Goal: Transaction & Acquisition: Download file/media

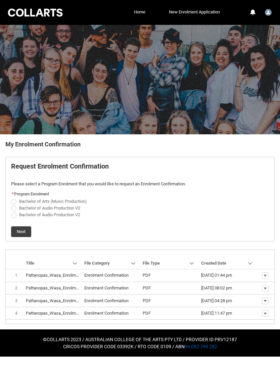
click at [16, 214] on span "REDU_Generate_Enrolment_Confirmation flow" at bounding box center [13, 214] width 5 height 5
click at [11, 211] on input "Bachelor of Audio Production V2" at bounding box center [11, 211] width 0 height 0
radio input "true"
click at [17, 202] on label "Bachelor of Arts (Music Production)" at bounding box center [50, 200] width 79 height 5
click at [11, 198] on input "Bachelor of Arts (Music Production)" at bounding box center [11, 197] width 0 height 0
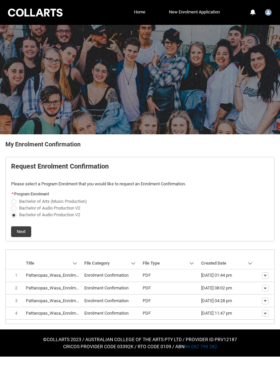
radio input "true"
click at [14, 208] on span "REDU_Generate_Enrolment_Confirmation flow" at bounding box center [13, 208] width 5 height 5
click at [11, 204] on input "Bachelor of Audio Production V2" at bounding box center [11, 204] width 0 height 0
radio input "true"
click at [266, 273] on lightning-primitive-icon "button" at bounding box center [265, 275] width 4 height 5
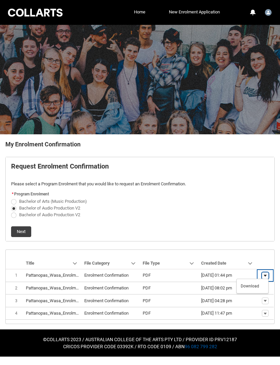
click at [266, 273] on lightning-primitive-icon "button" at bounding box center [265, 275] width 4 height 5
click at [16, 200] on label "Bachelor of Arts (Music Production)" at bounding box center [50, 200] width 79 height 5
click at [11, 198] on input "Bachelor of Arts (Music Production)" at bounding box center [11, 197] width 0 height 0
radio input "true"
click at [19, 232] on button "Next" at bounding box center [21, 231] width 20 height 11
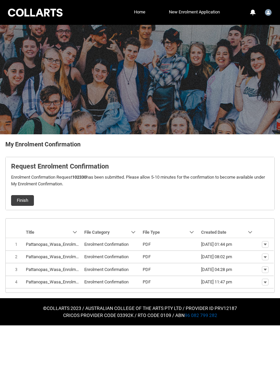
click at [20, 198] on button "Finish" at bounding box center [22, 200] width 23 height 11
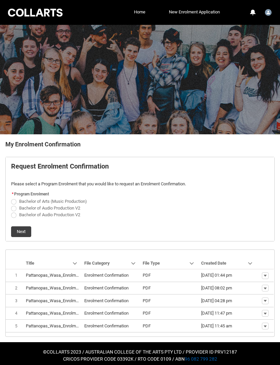
click at [16, 207] on span "REDU_Generate_Enrolment_Confirmation flow" at bounding box center [13, 208] width 5 height 5
click at [11, 204] on input "Bachelor of Audio Production V2" at bounding box center [11, 204] width 0 height 0
radio input "true"
click at [20, 231] on button "Next" at bounding box center [21, 231] width 20 height 11
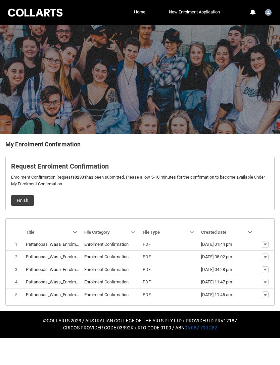
click at [16, 199] on button "Finish" at bounding box center [22, 200] width 23 height 11
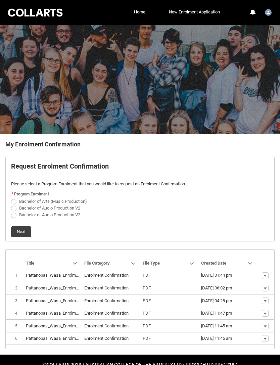
click at [20, 213] on span "Bachelor of Audio Production V2" at bounding box center [49, 214] width 61 height 5
click at [11, 211] on input "Bachelor of Audio Production V2" at bounding box center [11, 211] width 0 height 0
radio input "true"
click at [20, 230] on button "Next" at bounding box center [21, 231] width 20 height 11
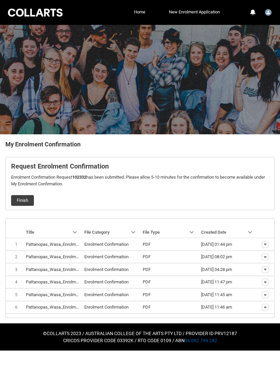
click at [22, 197] on button "Finish" at bounding box center [22, 200] width 23 height 11
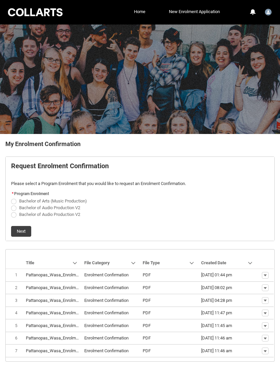
scroll to position [7, 0]
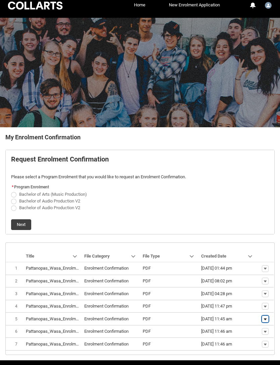
click at [264, 318] on lightning-primitive-icon "button" at bounding box center [265, 318] width 4 height 5
click at [260, 308] on link "Download" at bounding box center [253, 307] width 32 height 11
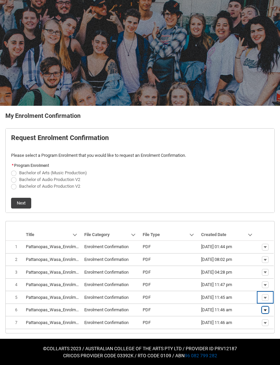
click at [266, 308] on lightning-primitive-icon "button" at bounding box center [265, 310] width 4 height 5
click at [258, 303] on link "Download" at bounding box center [253, 298] width 32 height 11
click at [267, 323] on button "Show actions" at bounding box center [265, 322] width 7 height 7
click at [258, 313] on span "Download" at bounding box center [250, 312] width 18 height 6
